Goal: Task Accomplishment & Management: Complete application form

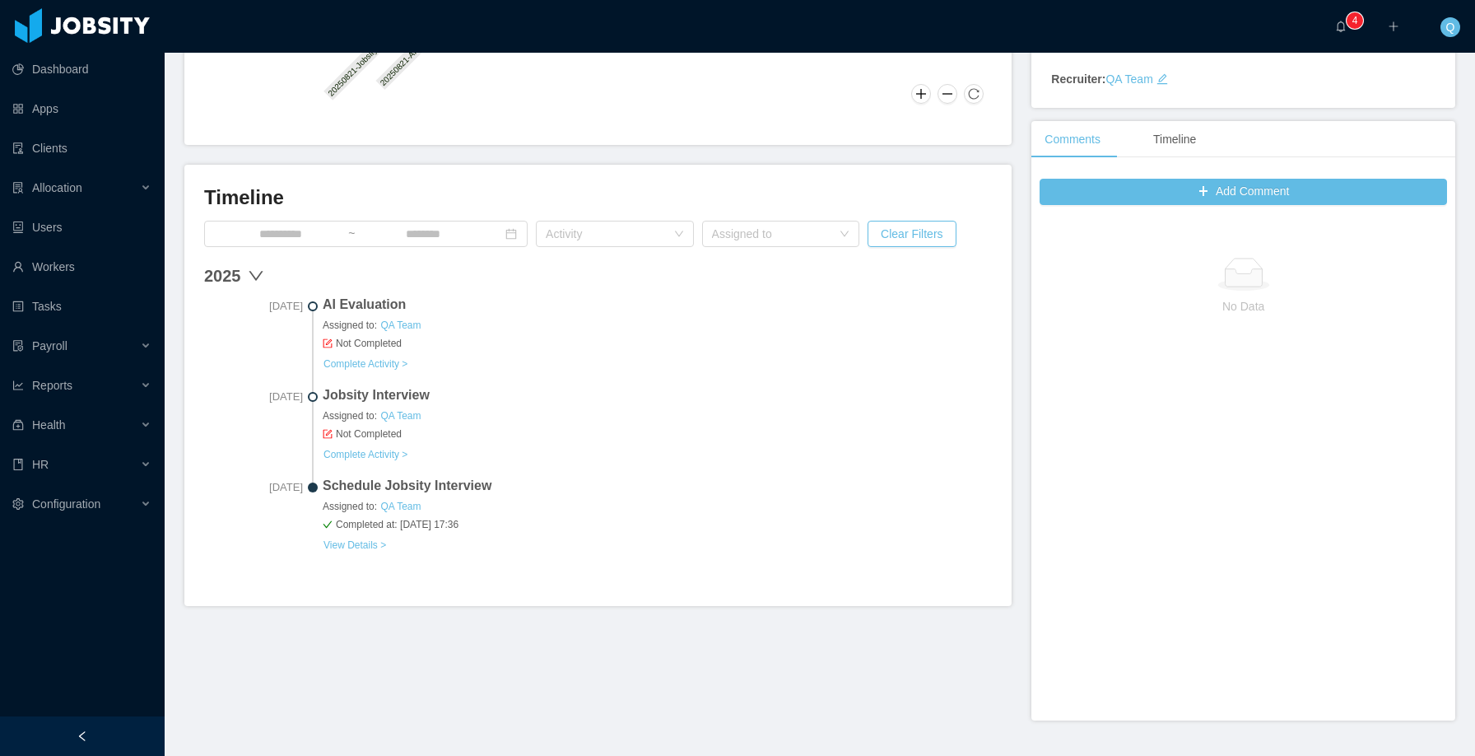
scroll to position [386, 0]
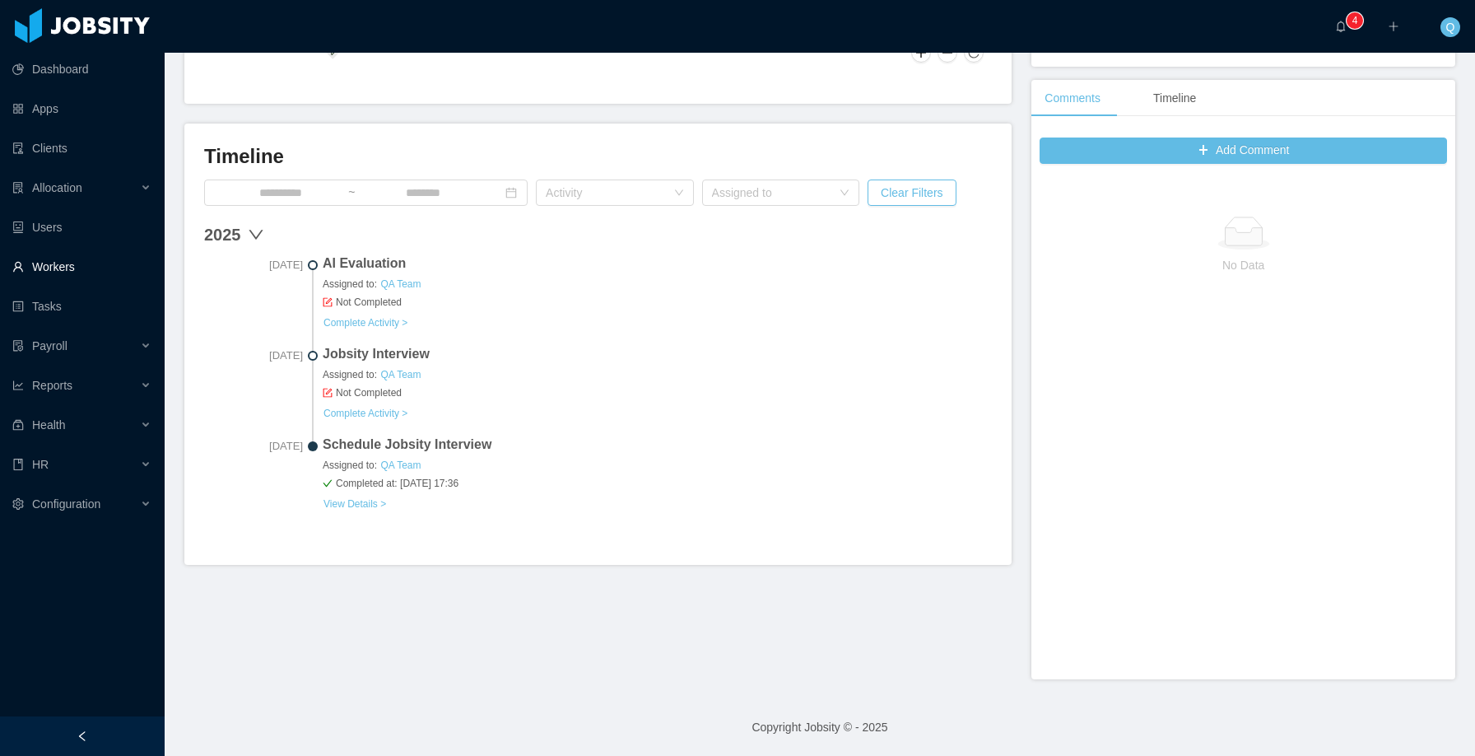
click at [87, 273] on link "Workers" at bounding box center [81, 266] width 139 height 33
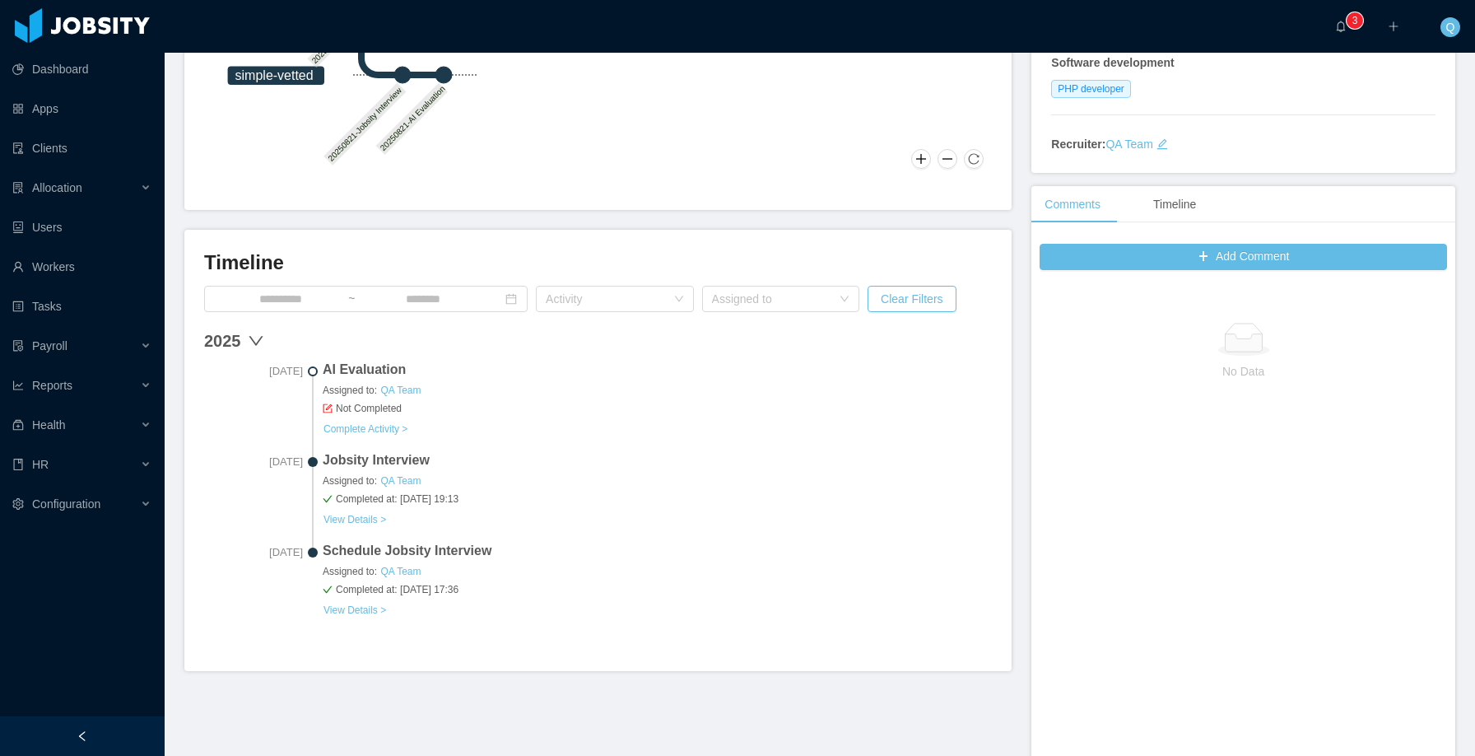
scroll to position [386, 0]
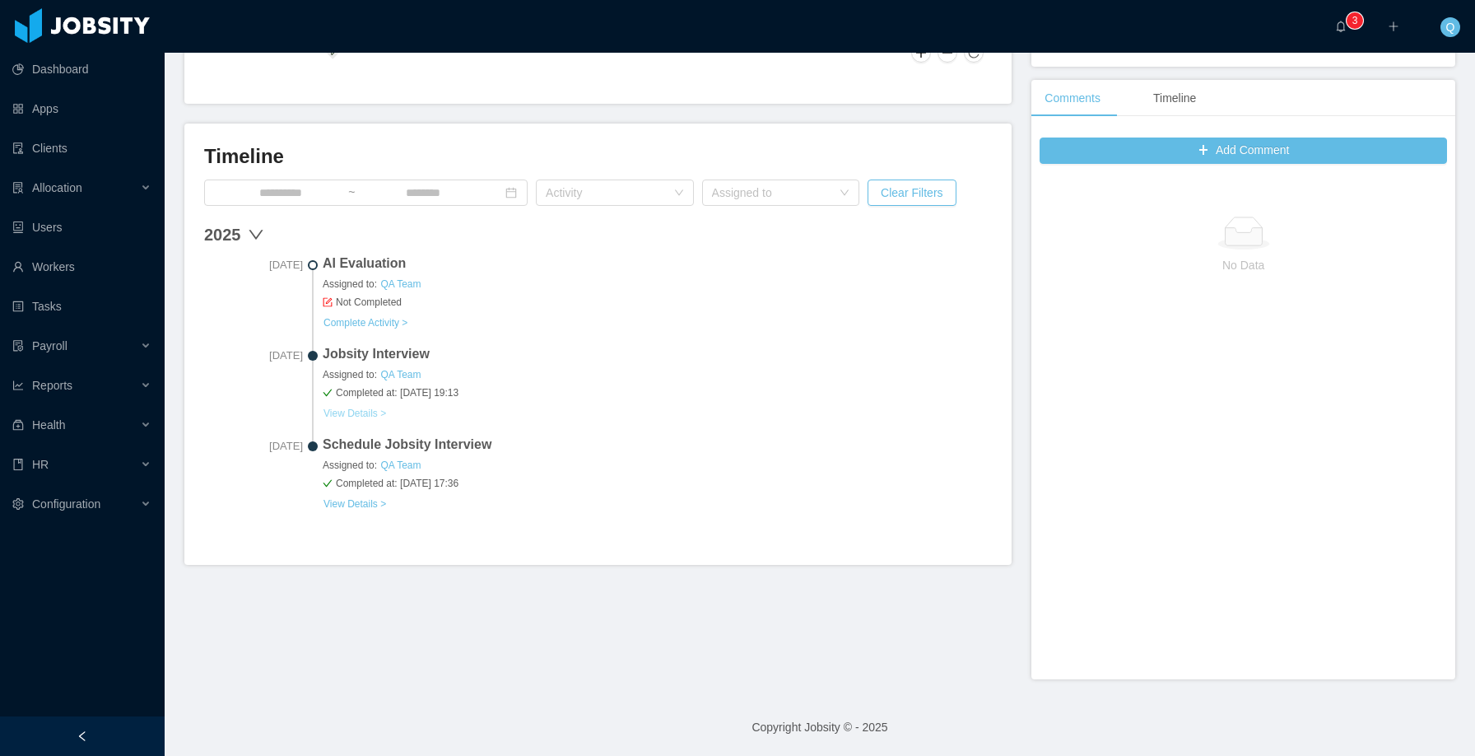
click at [366, 414] on link "View Details >" at bounding box center [355, 413] width 64 height 13
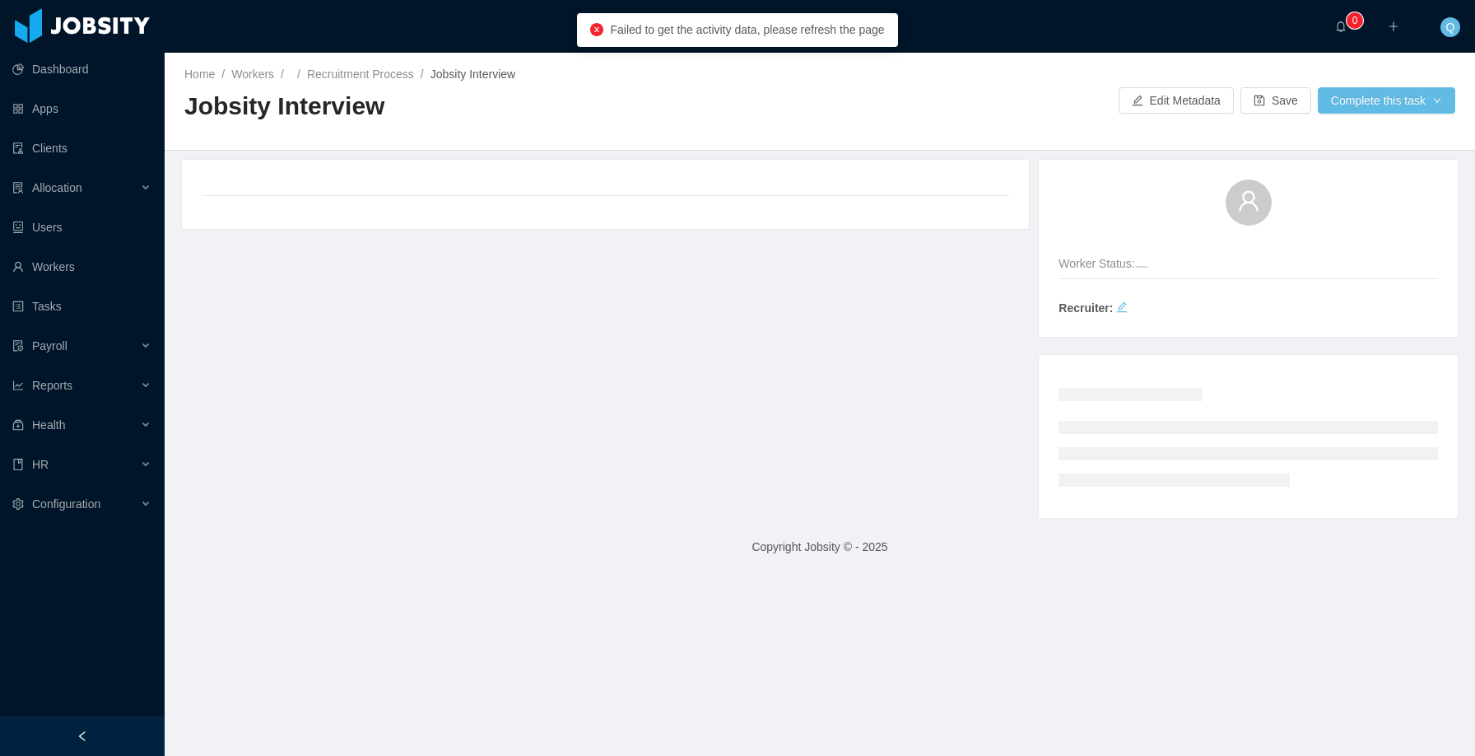
click at [1451, 105] on div "Home / Workers / / Recruitment Process / Jobsity Interview / Jobsity Interview …" at bounding box center [820, 102] width 1311 height 98
click at [1438, 105] on button "Complete this task" at bounding box center [1386, 100] width 137 height 26
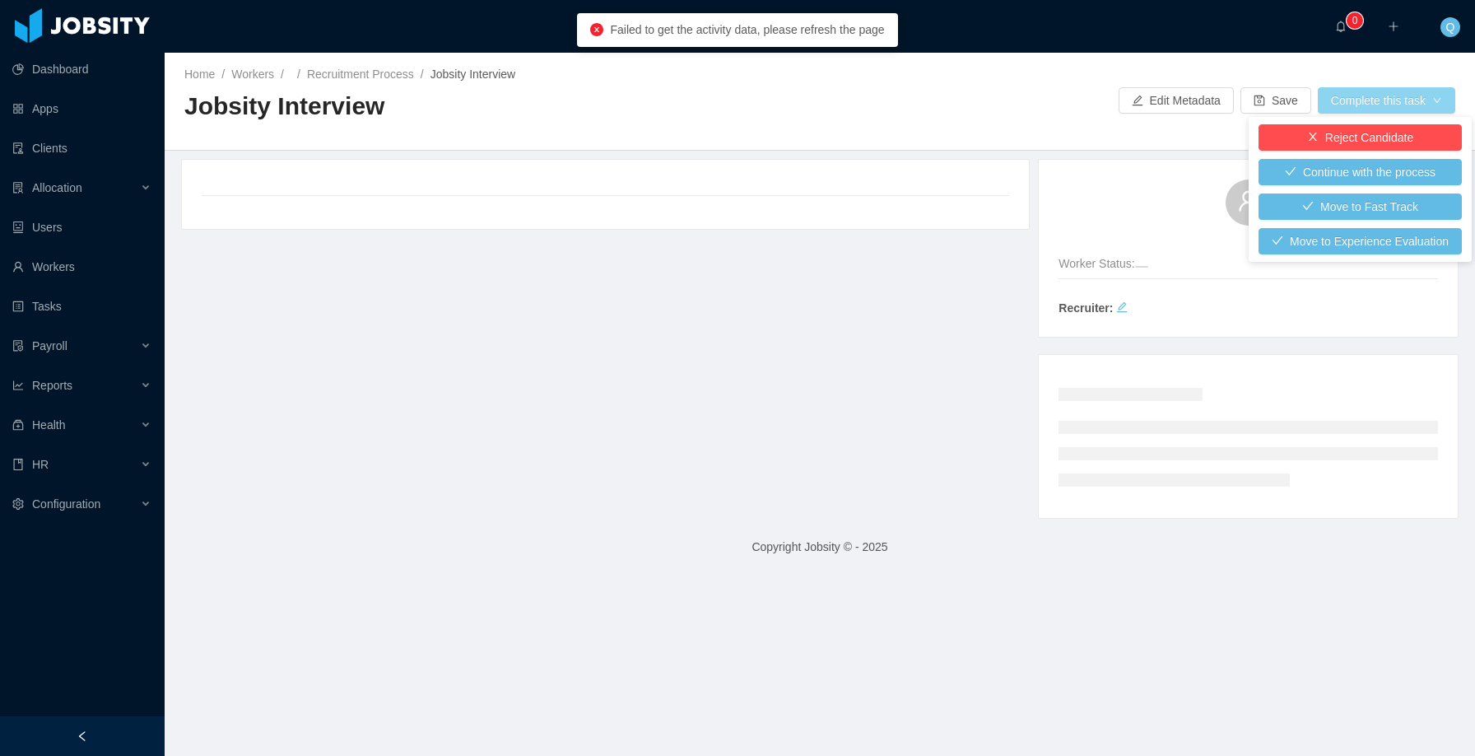
click at [1438, 105] on button "Complete this task" at bounding box center [1386, 100] width 137 height 26
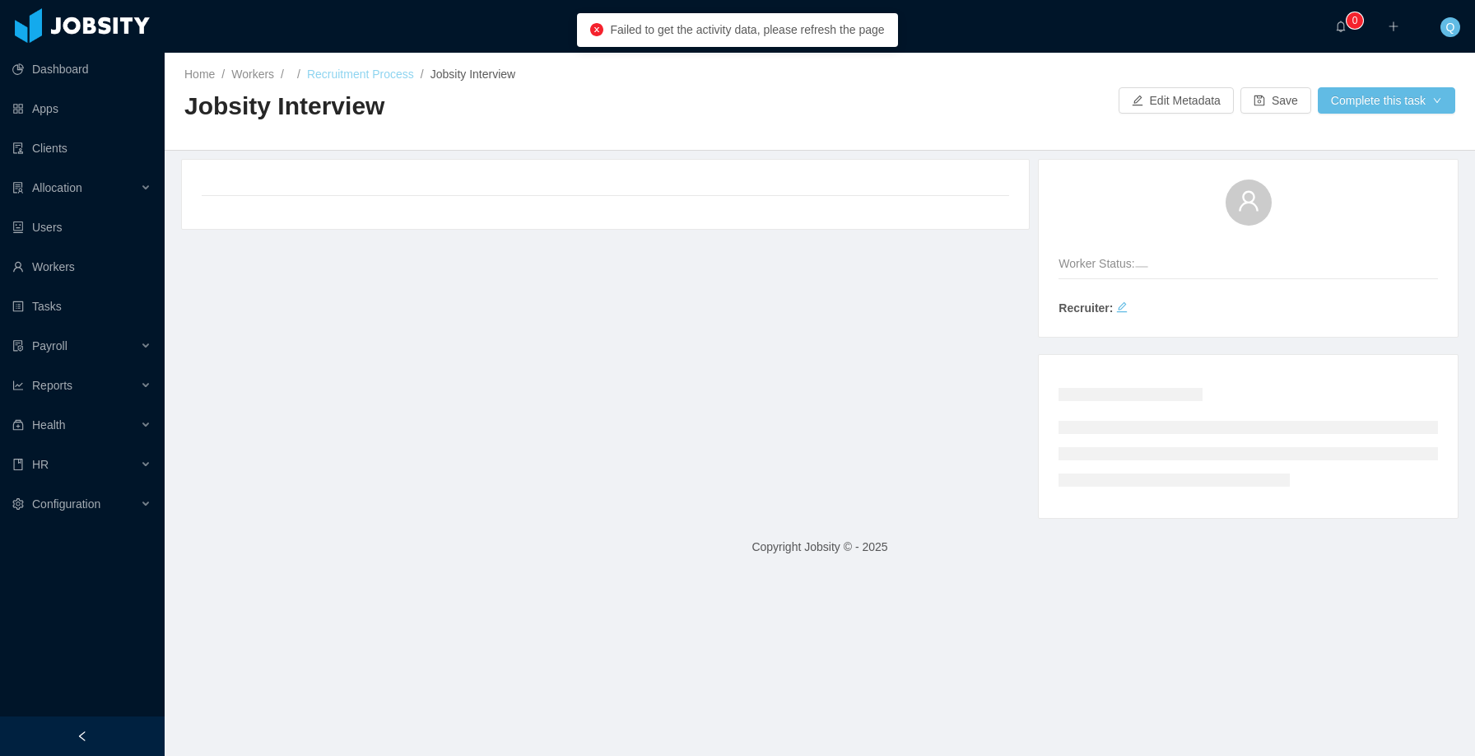
click at [359, 79] on link "Recruitment Process" at bounding box center [360, 74] width 107 height 13
